Goal: Information Seeking & Learning: Check status

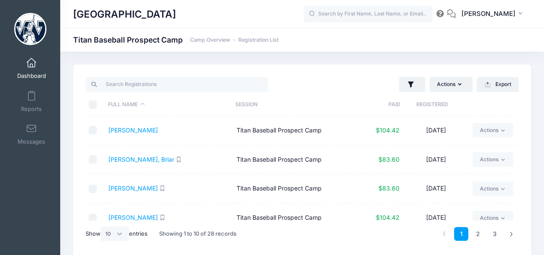
select select "10"
click at [130, 188] on link "[PERSON_NAME]" at bounding box center [132, 187] width 49 height 7
click at [518, 148] on div "Actions Assign Labels Send Email Send SMS Send Payment Reminder Send Document U…" at bounding box center [302, 161] width 458 height 194
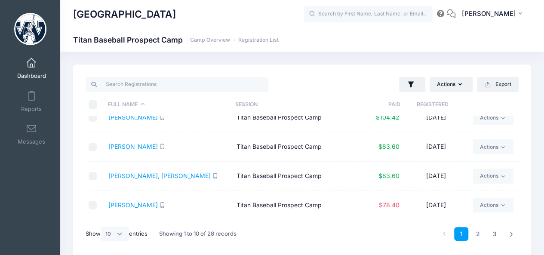
scroll to position [112, 0]
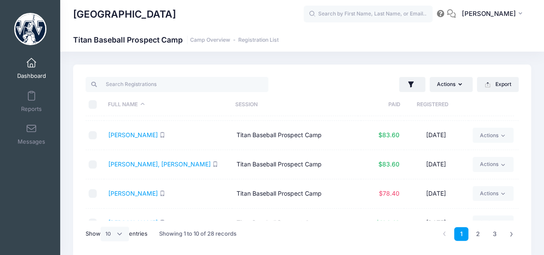
click at [131, 168] on td "Fernsler, Jackson" at bounding box center [168, 164] width 128 height 29
click at [131, 163] on link "Fernsler, Jackson" at bounding box center [159, 163] width 102 height 7
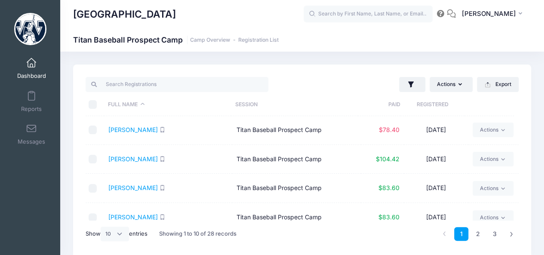
scroll to position [185, 0]
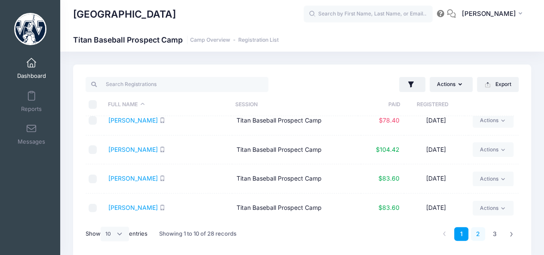
click at [478, 234] on link "2" at bounding box center [478, 234] width 14 height 14
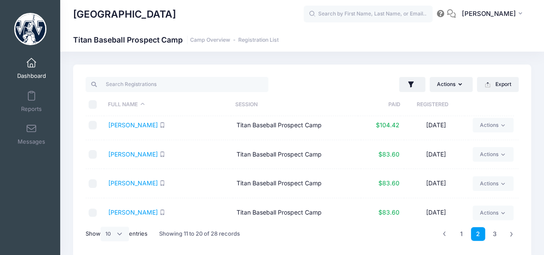
scroll to position [4, 0]
click at [126, 212] on link "Malley, Paul" at bounding box center [132, 212] width 49 height 7
click at [497, 231] on link "3" at bounding box center [494, 234] width 14 height 14
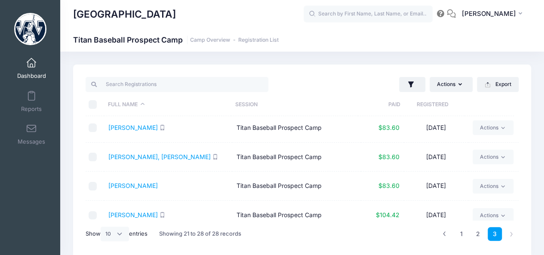
scroll to position [0, 0]
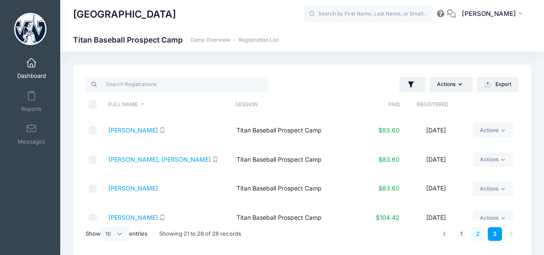
click at [474, 236] on link "2" at bounding box center [478, 234] width 14 height 14
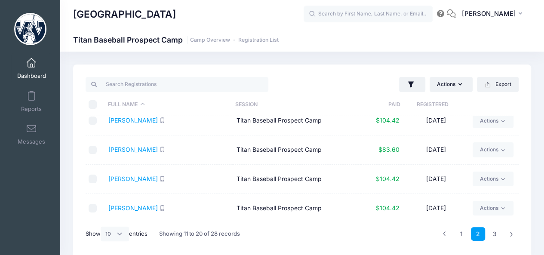
scroll to position [131, 0]
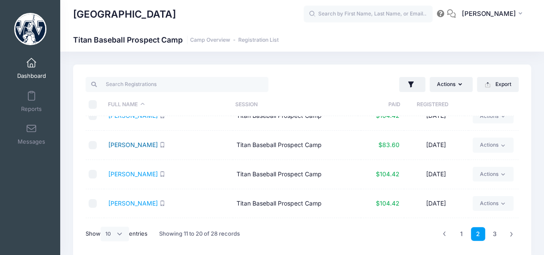
click at [132, 143] on link "Rawlings, Elijah" at bounding box center [132, 144] width 49 height 7
click at [493, 232] on link "3" at bounding box center [494, 234] width 14 height 14
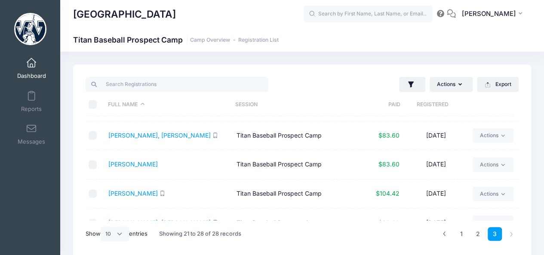
scroll to position [0, 0]
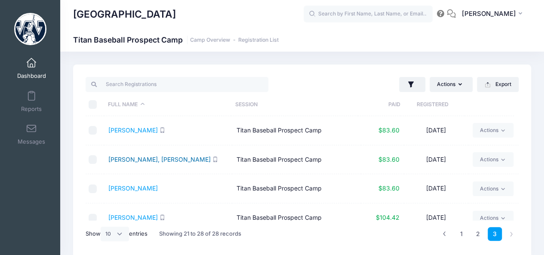
click at [139, 161] on link "Tarajack, Tucker" at bounding box center [159, 159] width 102 height 7
click at [122, 188] on link "Terlop, Jack" at bounding box center [132, 187] width 49 height 7
click at [136, 215] on link "Weisz, Chase" at bounding box center [132, 217] width 49 height 7
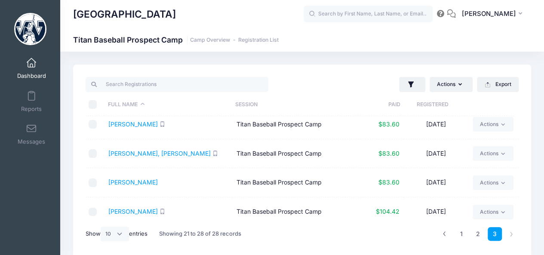
scroll to position [11, 0]
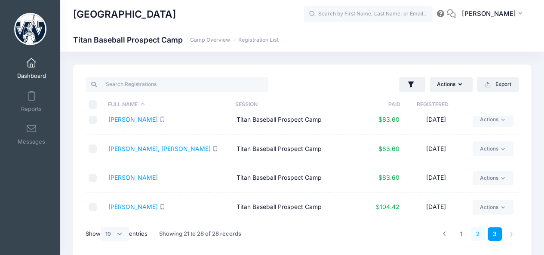
click at [478, 231] on link "2" at bounding box center [478, 234] width 14 height 14
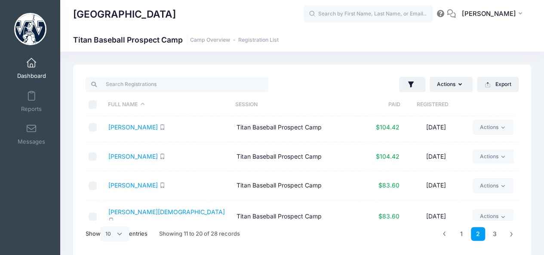
scroll to position [185, 0]
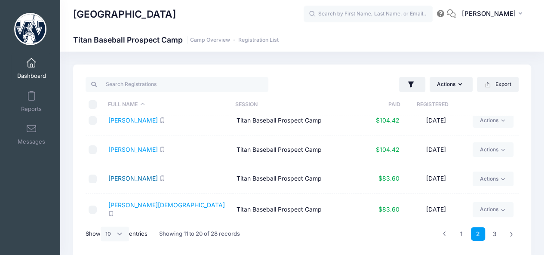
click at [116, 180] on link "Speigle, Grady" at bounding box center [132, 177] width 49 height 7
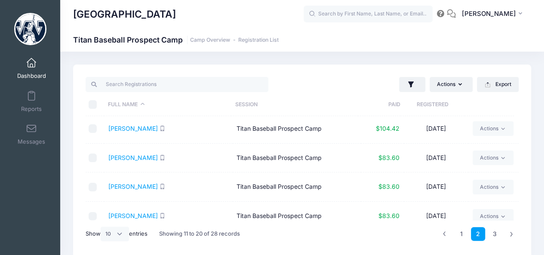
scroll to position [0, 0]
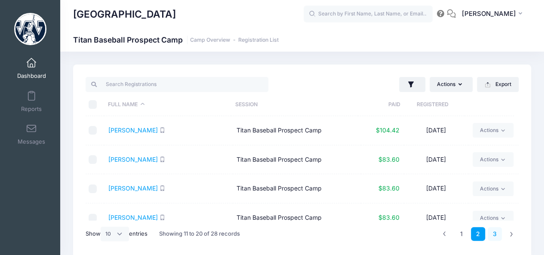
click at [494, 239] on link "3" at bounding box center [494, 234] width 14 height 14
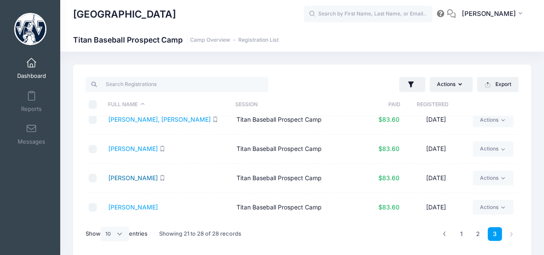
click at [132, 174] on link "Young, Avery" at bounding box center [132, 177] width 49 height 7
click at [477, 231] on link "2" at bounding box center [478, 234] width 14 height 14
click at [126, 178] on link "[PERSON_NAME]" at bounding box center [132, 177] width 49 height 7
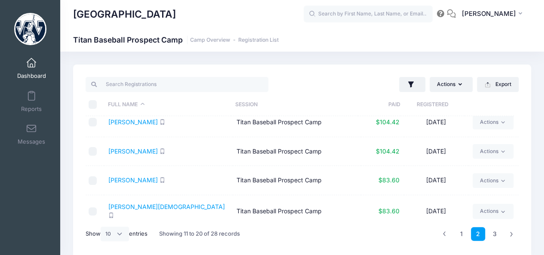
scroll to position [185, 0]
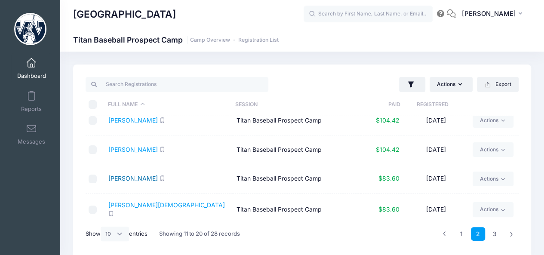
click at [123, 179] on link "Speigle, Grady" at bounding box center [132, 177] width 49 height 7
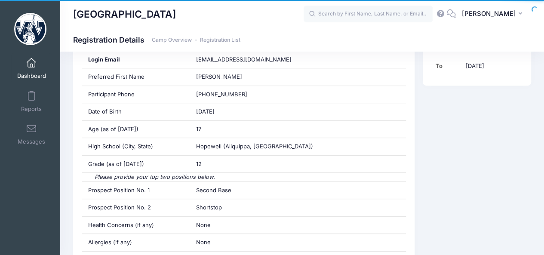
scroll to position [245, 0]
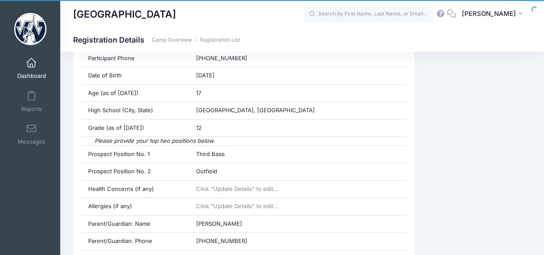
scroll to position [275, 0]
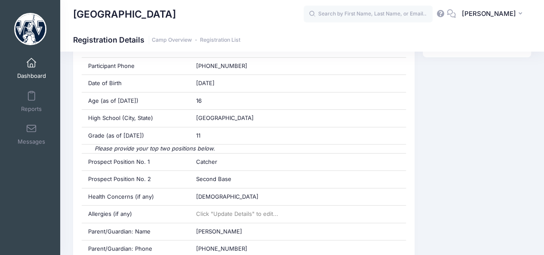
scroll to position [262, 0]
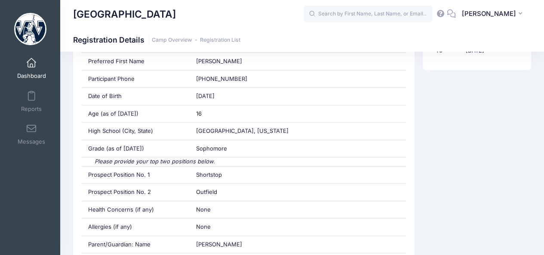
scroll to position [254, 0]
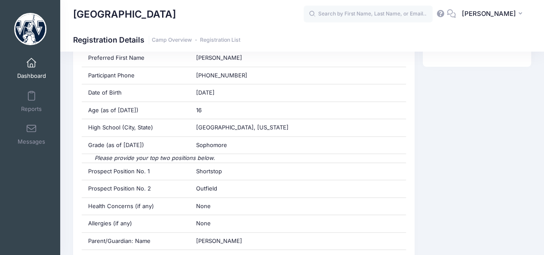
drag, startPoint x: 545, startPoint y: 32, endPoint x: 541, endPoint y: 79, distance: 47.1
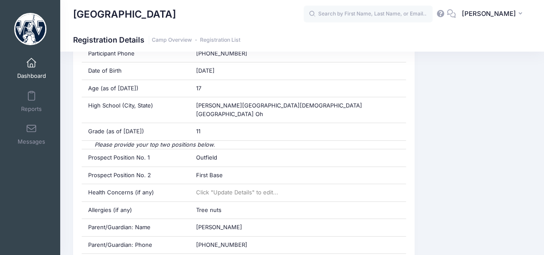
scroll to position [278, 0]
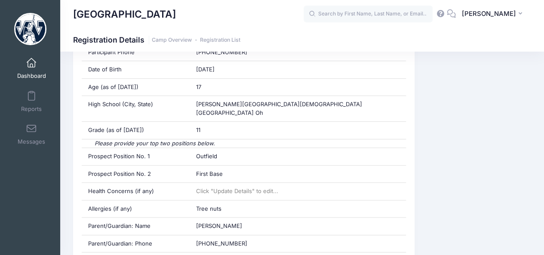
drag, startPoint x: 550, startPoint y: 23, endPoint x: 541, endPoint y: 75, distance: 53.2
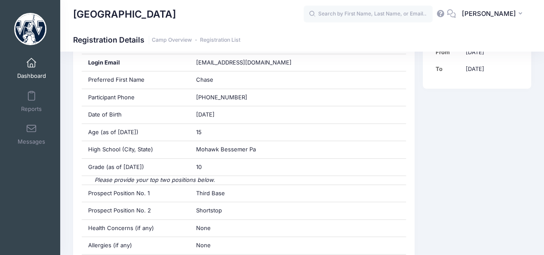
scroll to position [239, 0]
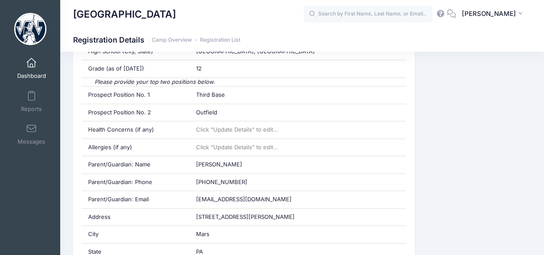
scroll to position [345, 0]
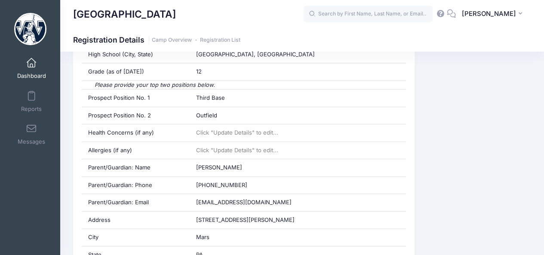
drag, startPoint x: 543, startPoint y: 22, endPoint x: 550, endPoint y: 84, distance: 62.6
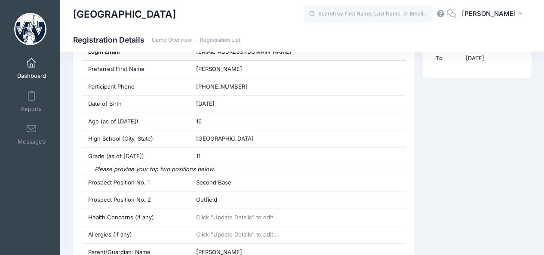
scroll to position [247, 0]
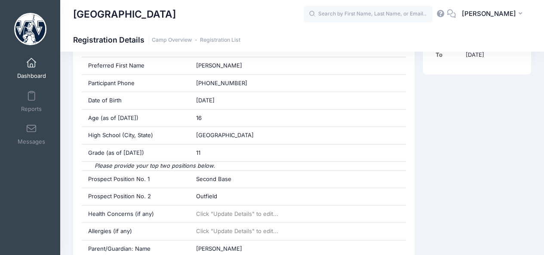
drag, startPoint x: 548, startPoint y: 40, endPoint x: 541, endPoint y: 86, distance: 45.6
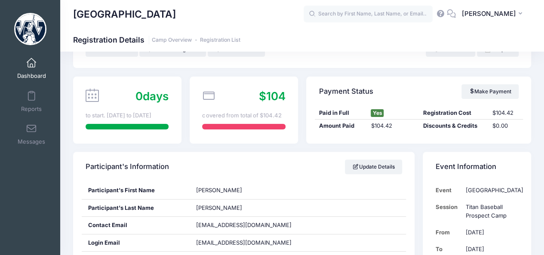
scroll to position [51, 0]
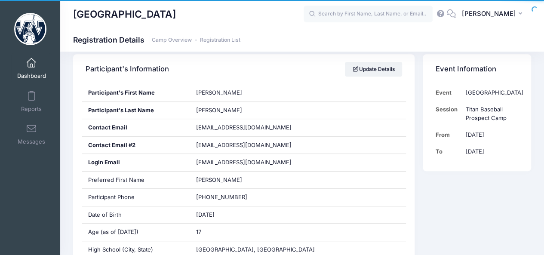
scroll to position [145, 0]
